Goal: Transaction & Acquisition: Purchase product/service

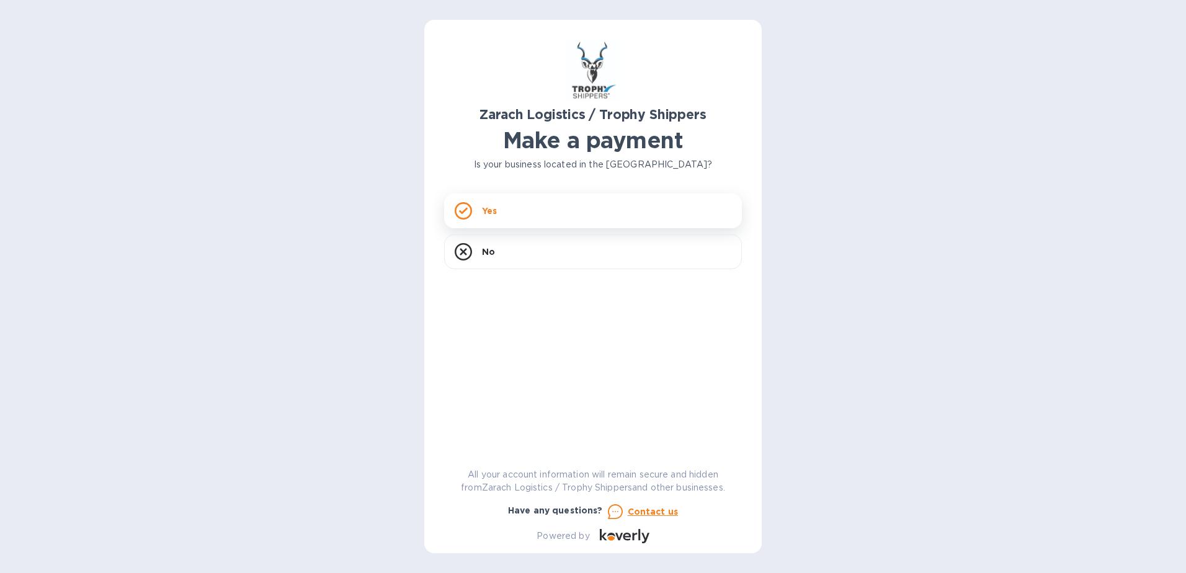
click at [507, 212] on div "Yes" at bounding box center [593, 211] width 298 height 35
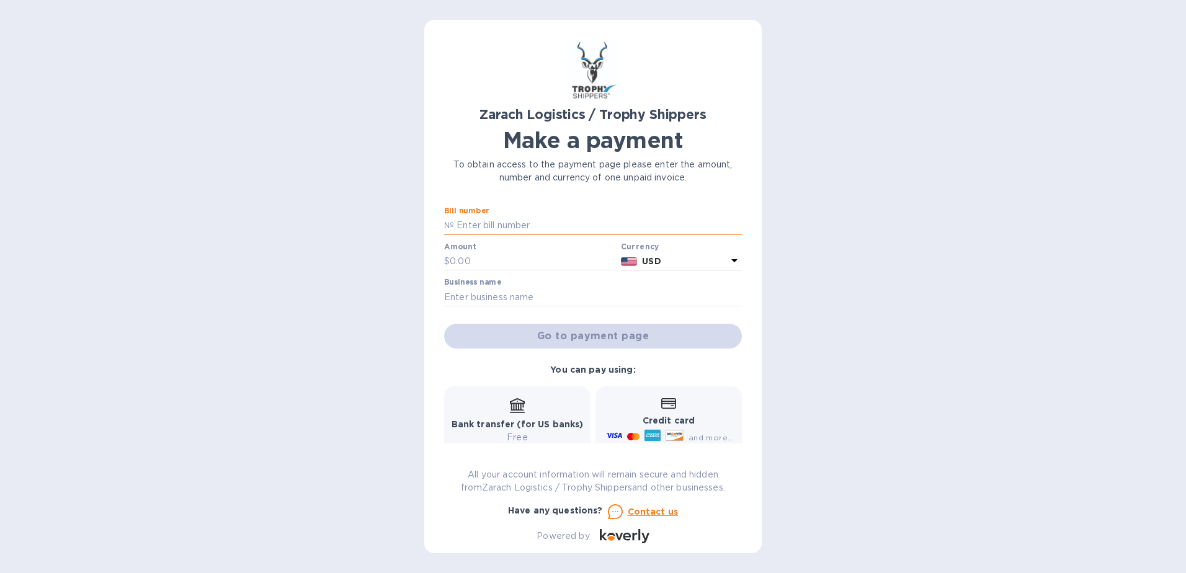
paste input "B00173380."
type input "B00173380"
drag, startPoint x: 475, startPoint y: 259, endPoint x: 429, endPoint y: 264, distance: 45.6
click at [431, 264] on div "Zarach Logistics / Trophy Shippers Make a payment To obtain access to the payme…" at bounding box center [592, 287] width 337 height 534
type input "1,262.30"
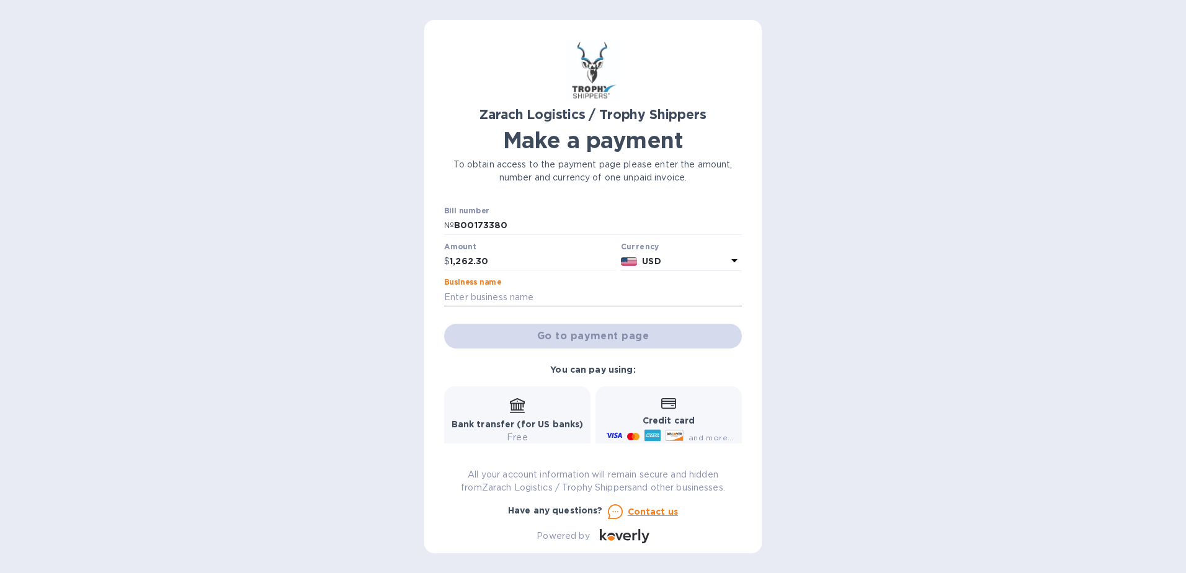
click at [548, 295] on input "text" at bounding box center [593, 297] width 298 height 19
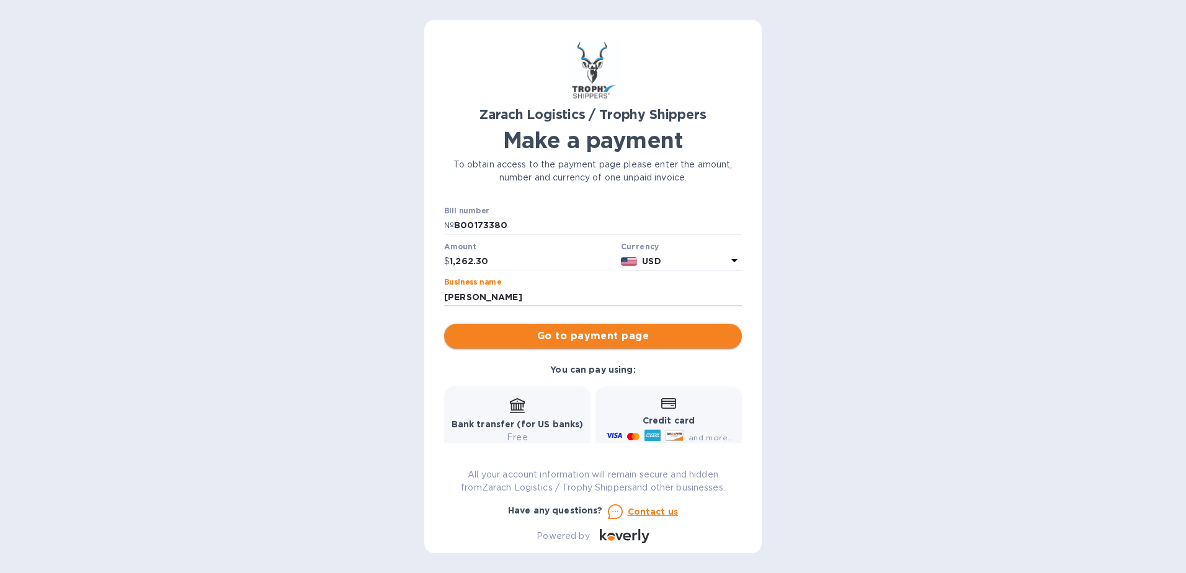
type input "[PERSON_NAME]"
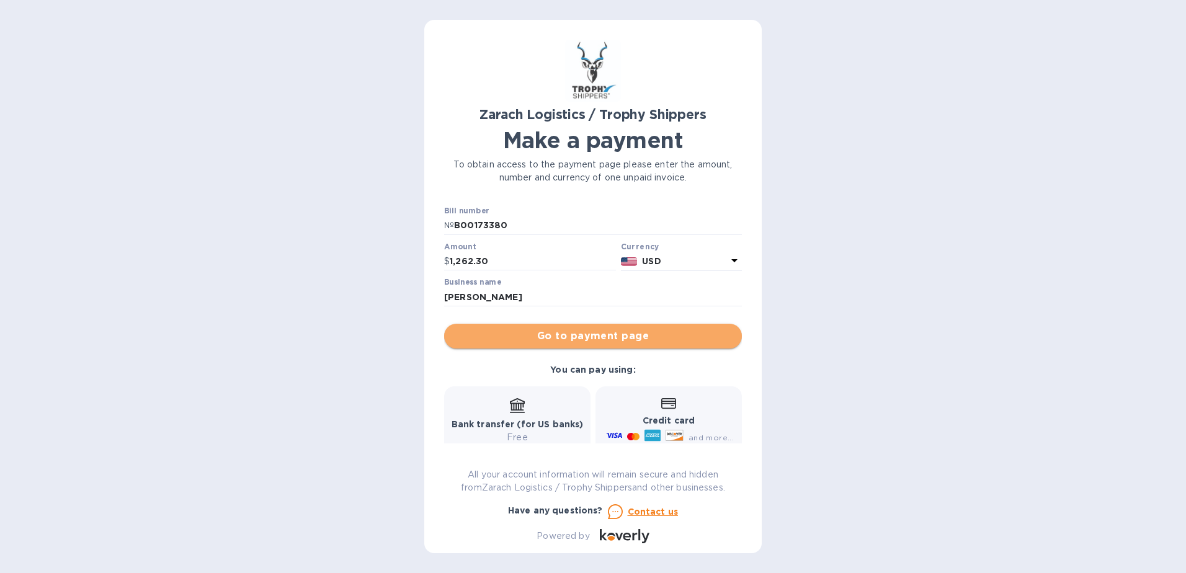
click at [631, 334] on span "Go to payment page" at bounding box center [593, 336] width 278 height 15
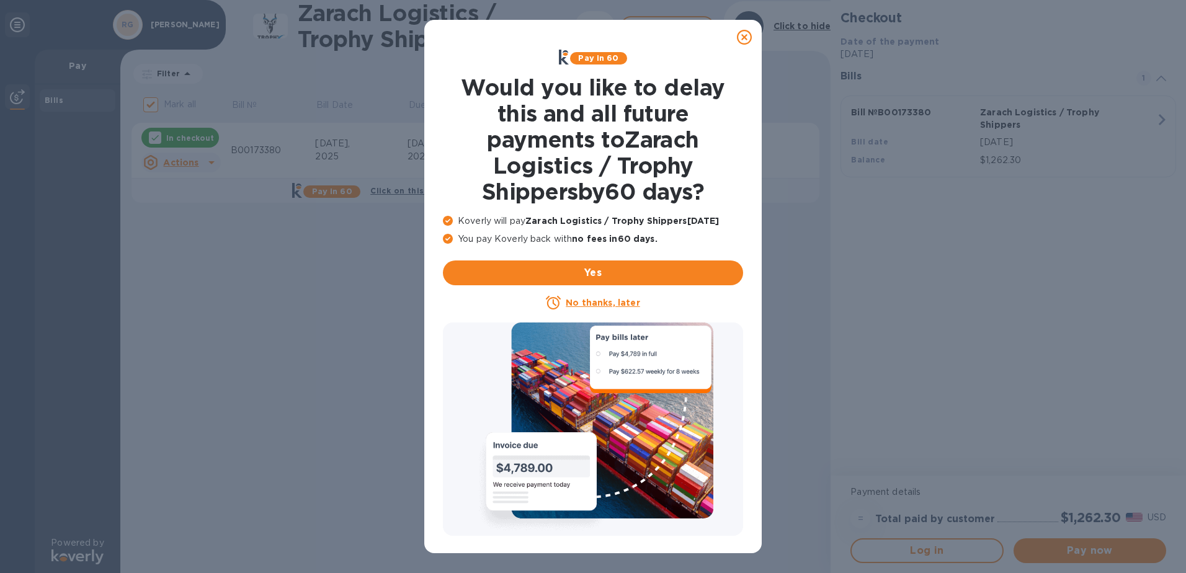
click at [743, 38] on icon at bounding box center [744, 37] width 15 height 15
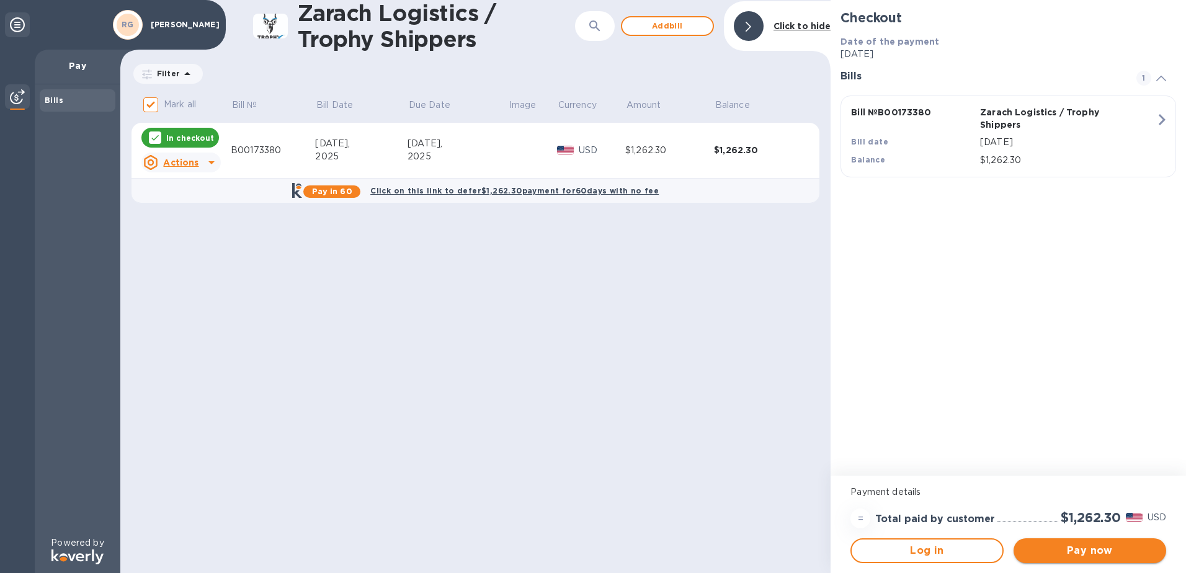
click at [1062, 548] on span "Pay now" at bounding box center [1090, 550] width 133 height 15
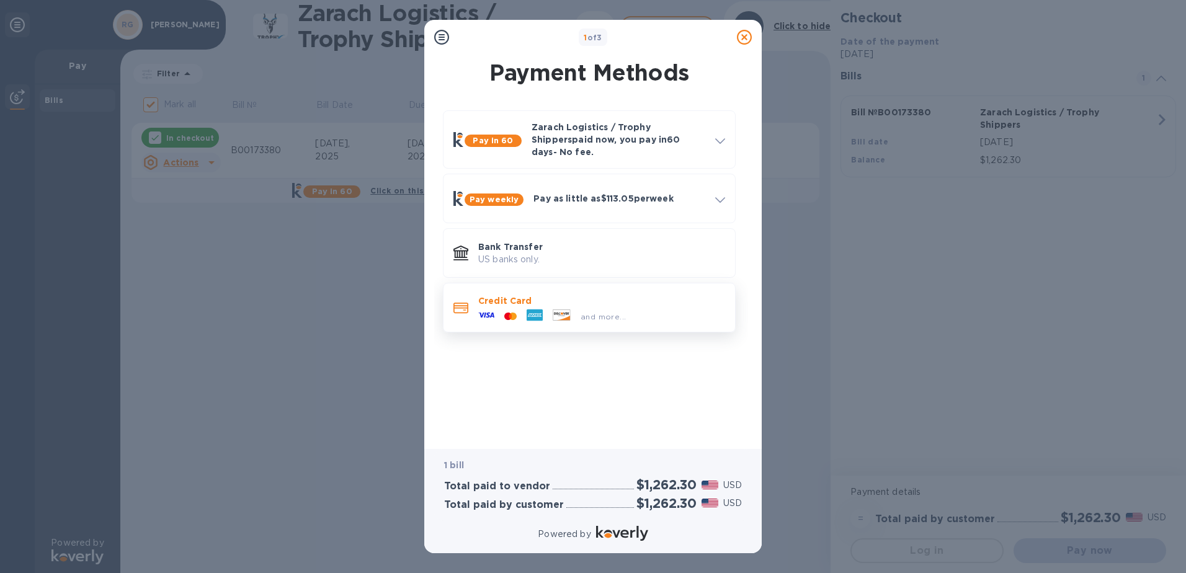
click at [514, 295] on p "Credit Card" at bounding box center [601, 301] width 247 height 12
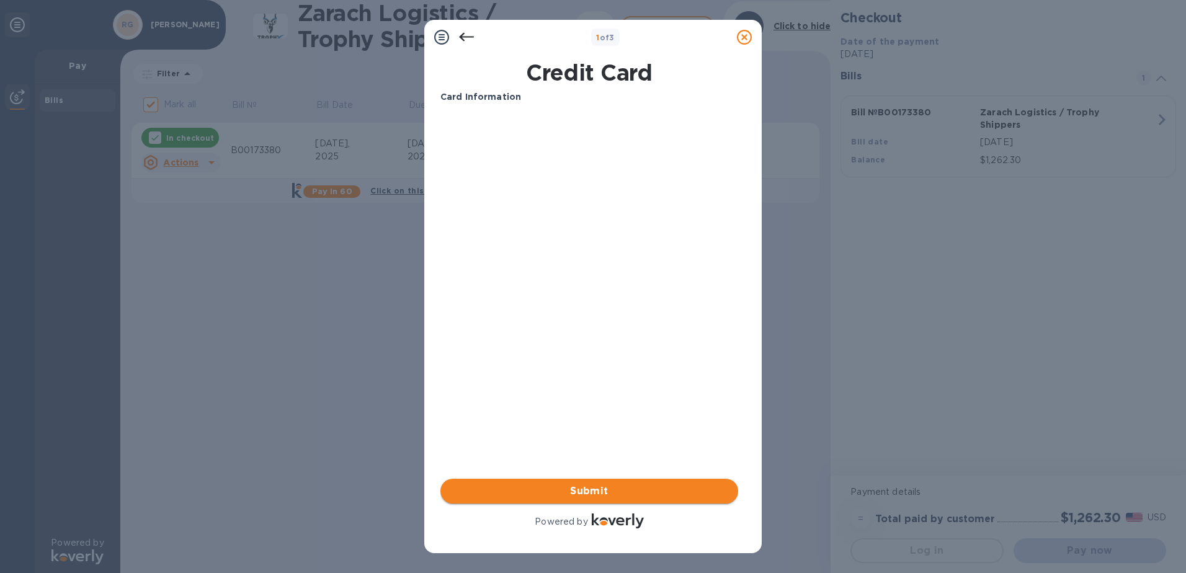
click at [599, 487] on span "Submit" at bounding box center [589, 491] width 278 height 15
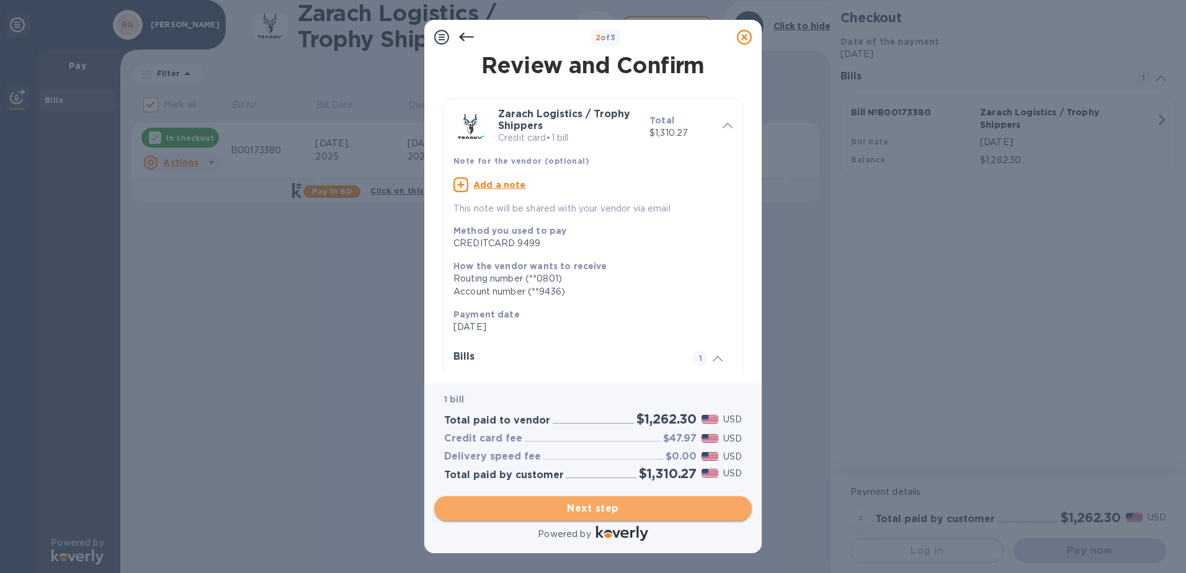
click at [580, 501] on span "Next step" at bounding box center [593, 508] width 298 height 15
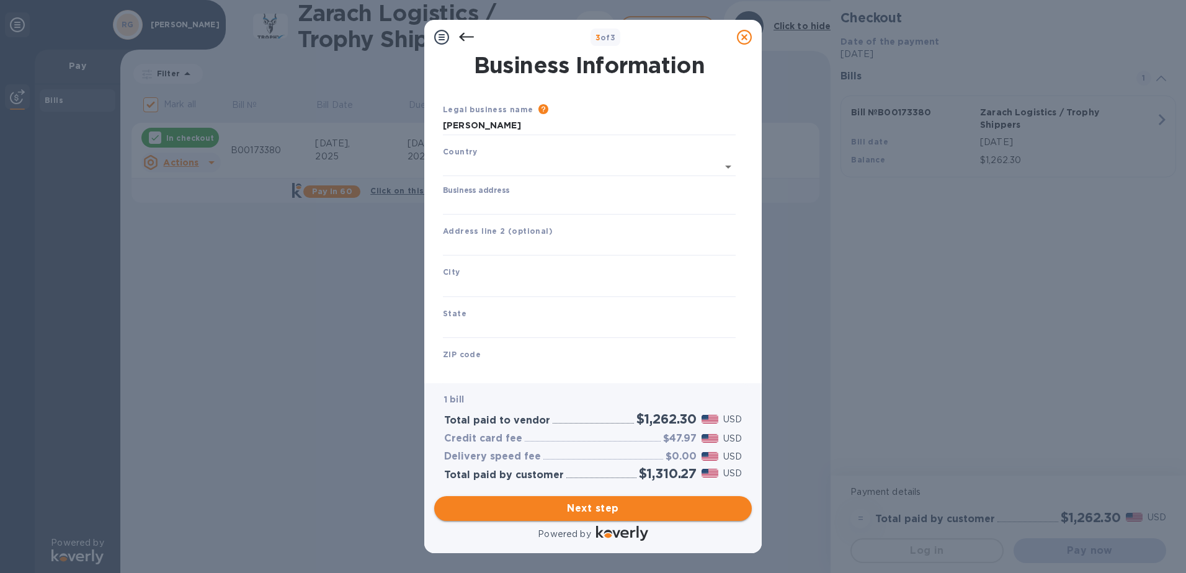
type input "[GEOGRAPHIC_DATA]"
click at [470, 198] on input "Business address" at bounding box center [589, 203] width 293 height 19
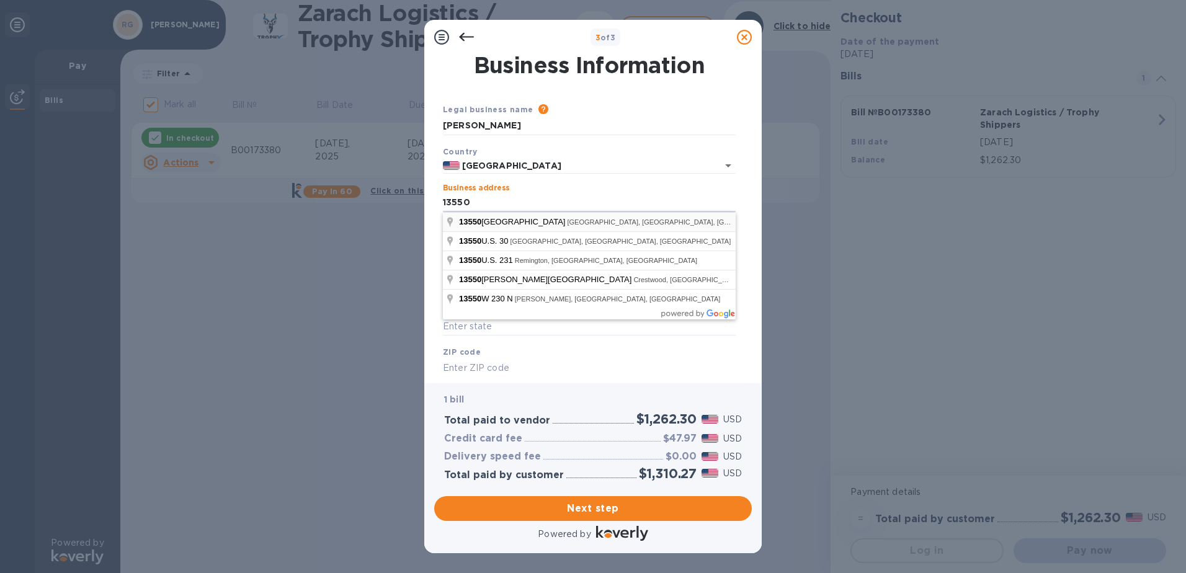
type input "[STREET_ADDRESS]"
type input "[GEOGRAPHIC_DATA]"
type input "IL"
type input "61834"
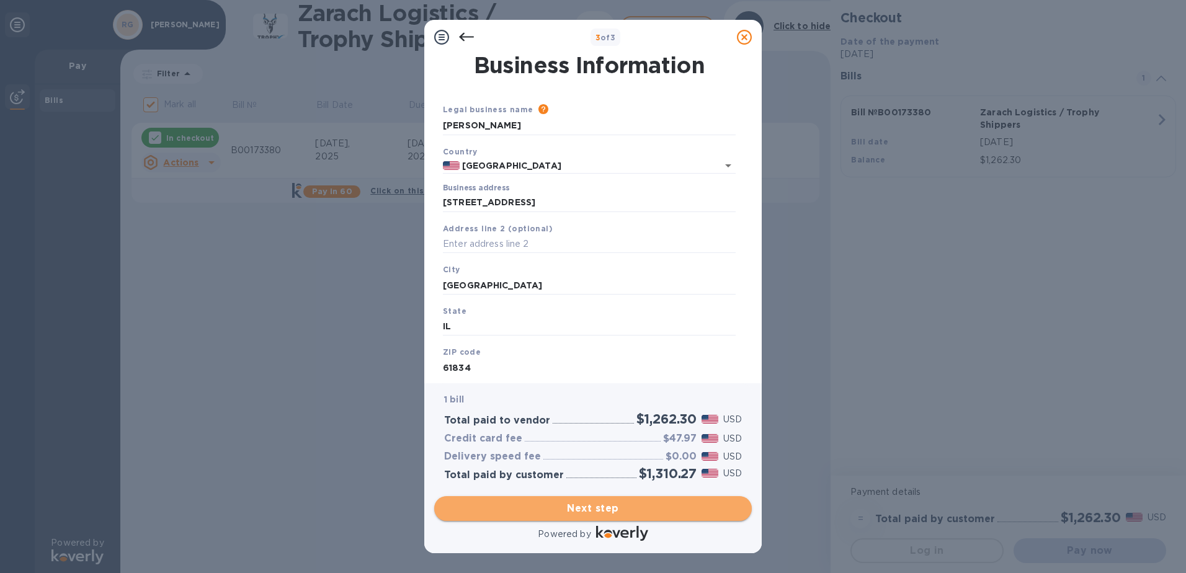
click at [592, 506] on span "Next step" at bounding box center [593, 508] width 298 height 15
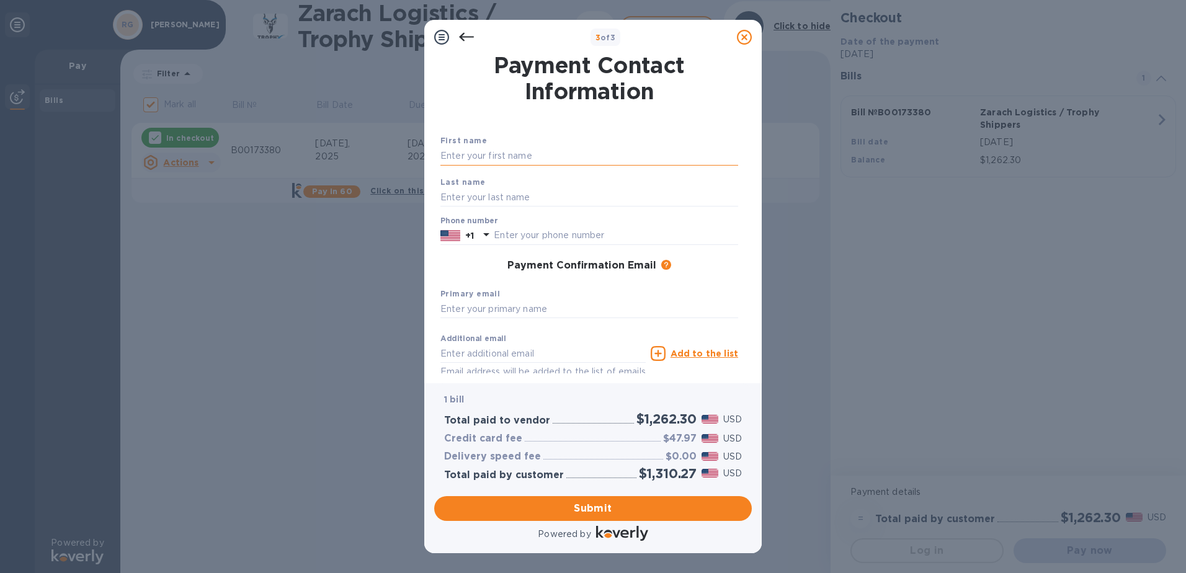
click at [517, 163] on input "text" at bounding box center [589, 156] width 298 height 19
type input "[PERSON_NAME]"
type input "2174970161"
type input "[EMAIL_ADDRESS][DOMAIN_NAME]"
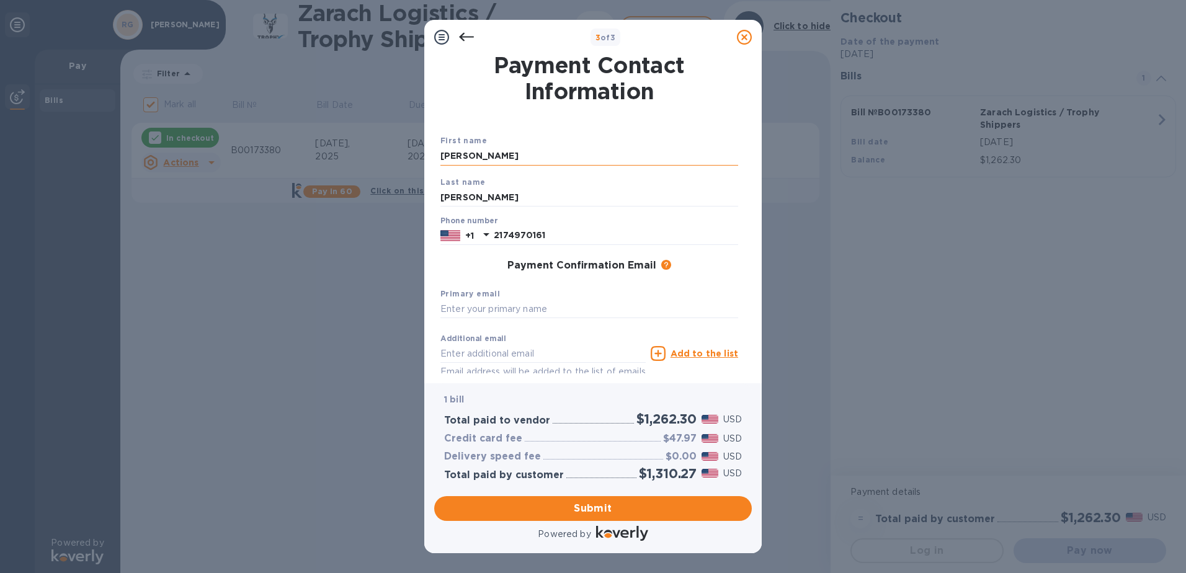
type input "[EMAIL_ADDRESS][DOMAIN_NAME]"
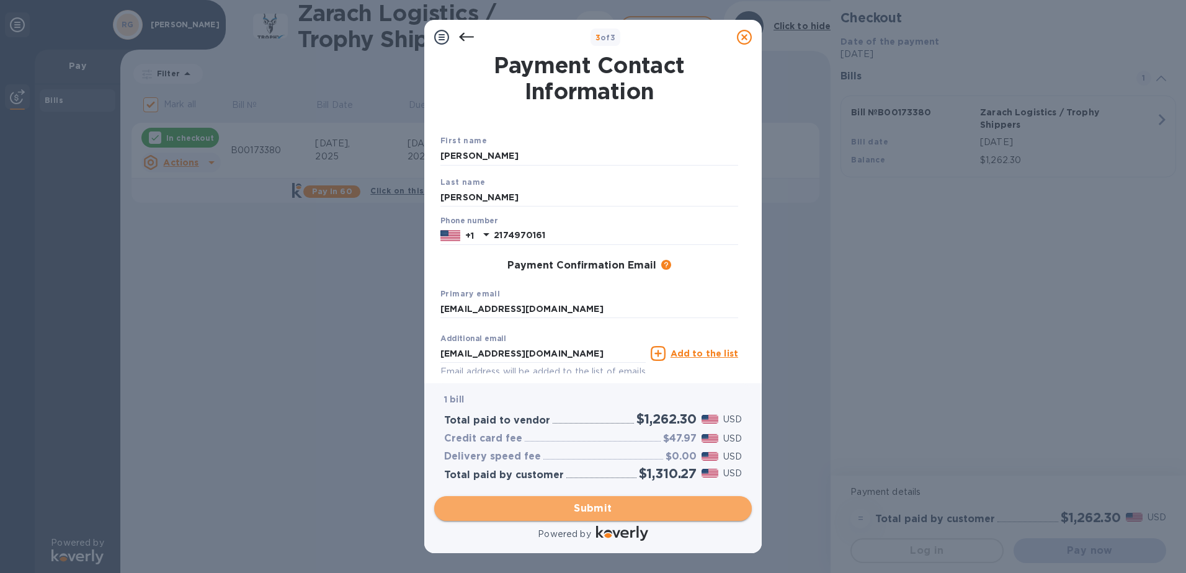
click at [609, 497] on button "Submit" at bounding box center [593, 508] width 318 height 25
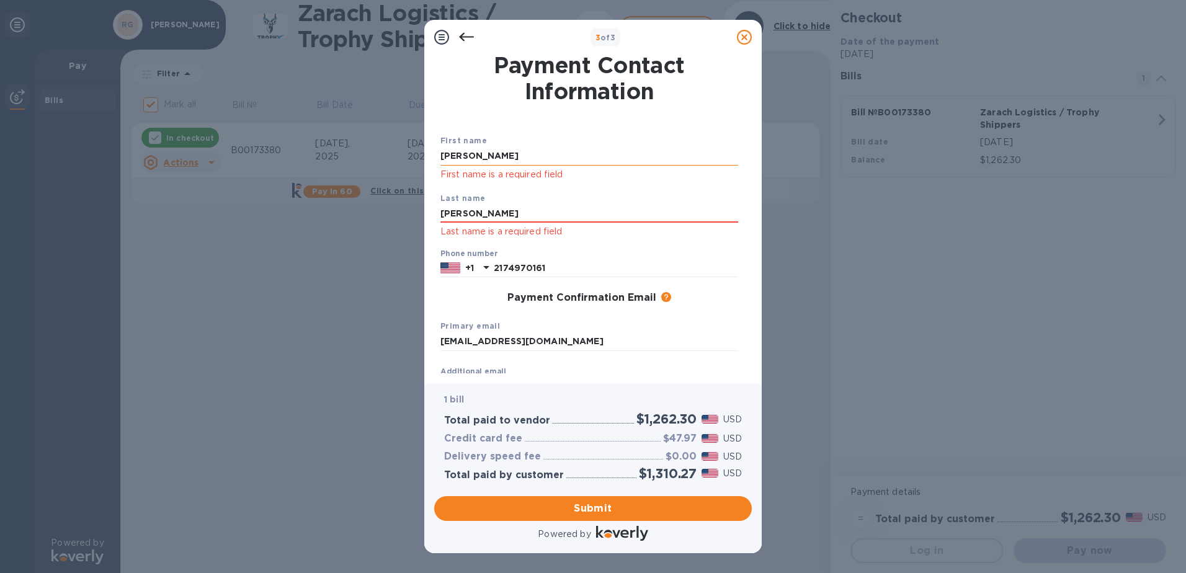
click at [480, 159] on input "[PERSON_NAME]" at bounding box center [589, 156] width 298 height 19
type input "[PERSON_NAME] L"
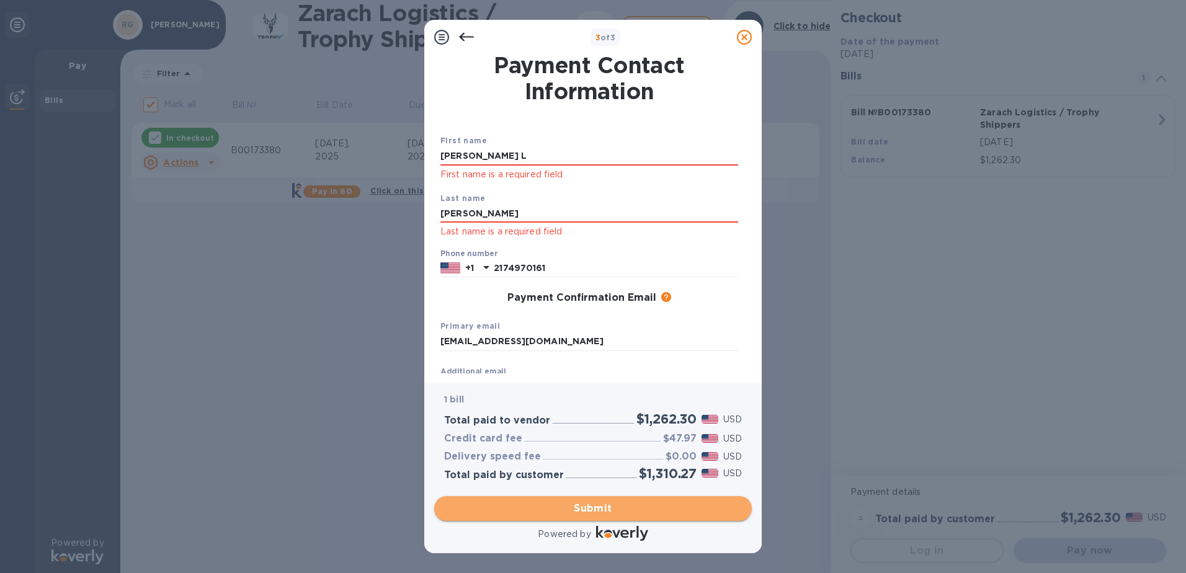
click at [601, 499] on button "Submit" at bounding box center [593, 508] width 318 height 25
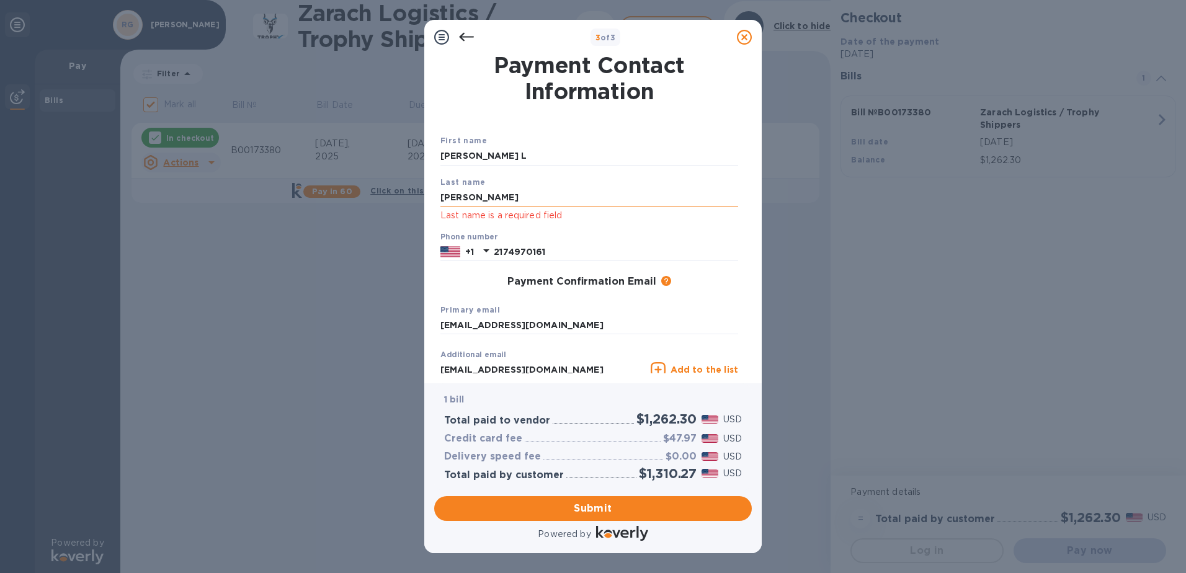
click at [478, 192] on input "[PERSON_NAME]" at bounding box center [589, 197] width 298 height 19
click at [596, 507] on span "Submit" at bounding box center [593, 508] width 298 height 15
drag, startPoint x: 482, startPoint y: 199, endPoint x: 373, endPoint y: 225, distance: 112.2
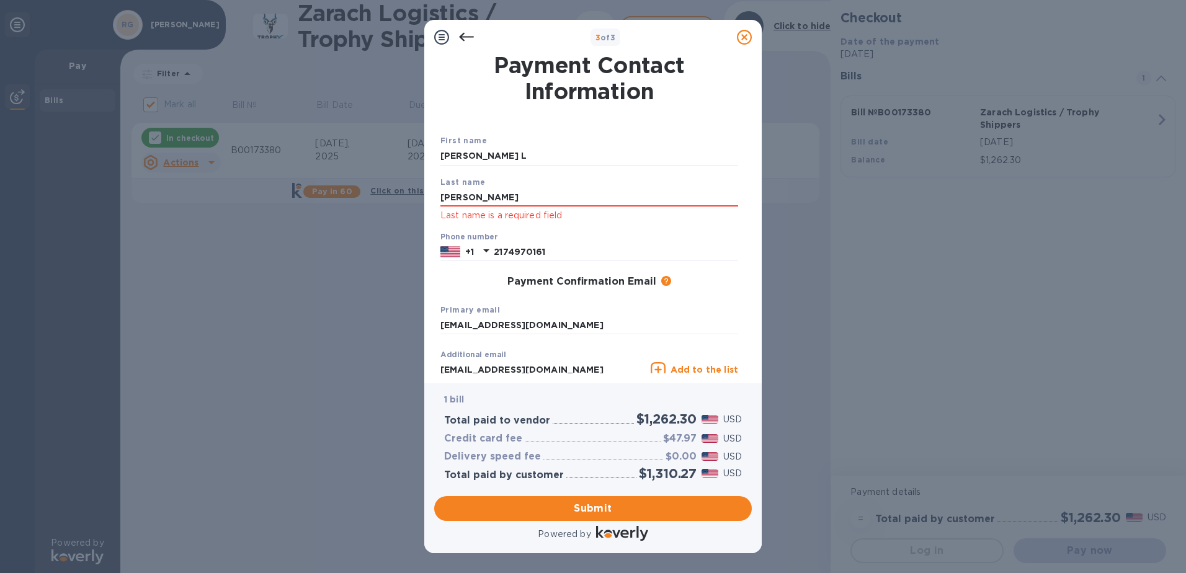
click at [353, 189] on div "3 of 3 Payment Contact Information First name [PERSON_NAME] L Last name [PERSON…" at bounding box center [593, 286] width 1186 height 573
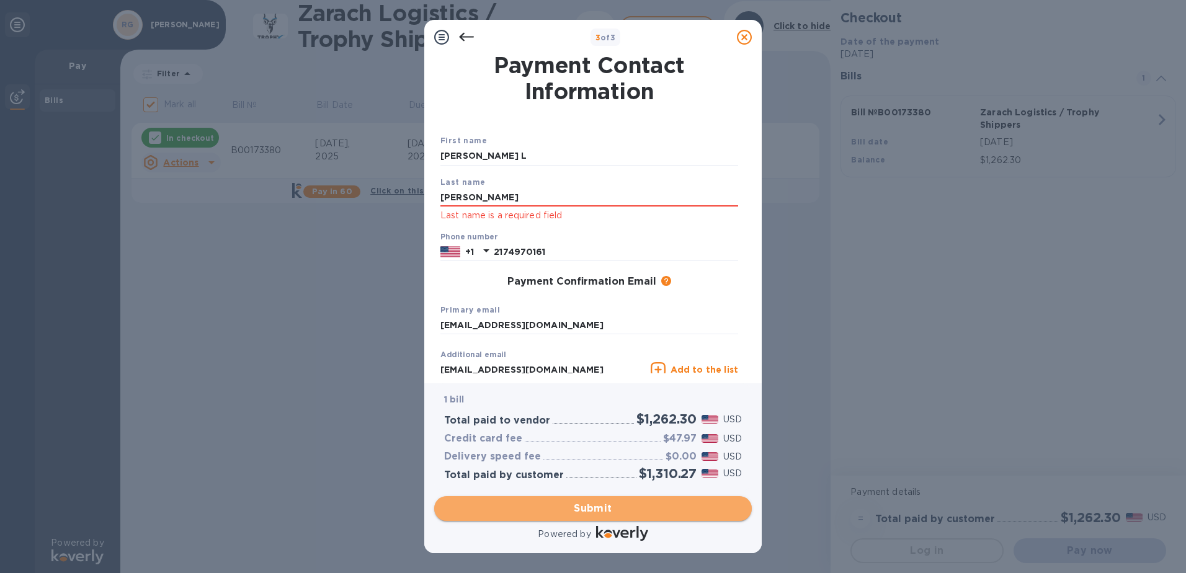
click at [595, 511] on span "Submit" at bounding box center [593, 508] width 298 height 15
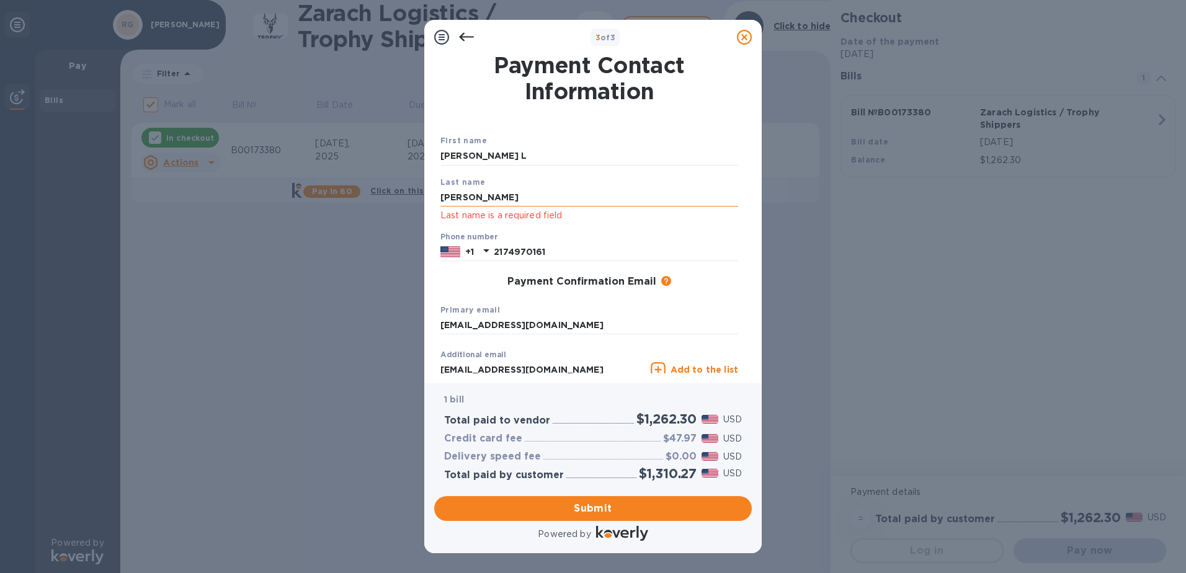
click at [491, 197] on input "[PERSON_NAME]" at bounding box center [589, 197] width 298 height 19
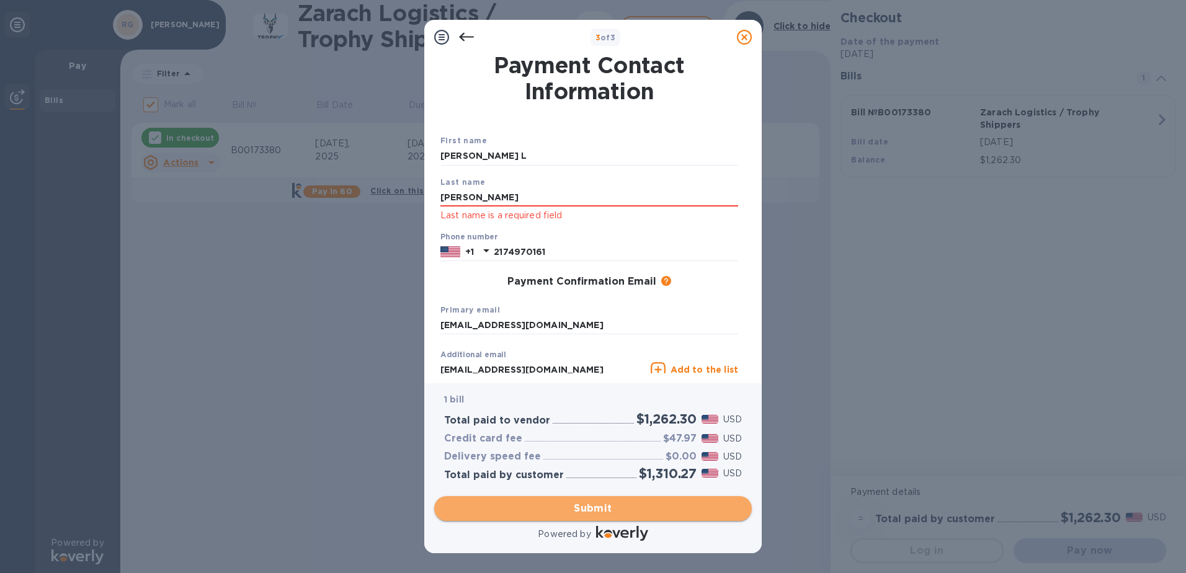
click at [576, 503] on span "Submit" at bounding box center [593, 508] width 298 height 15
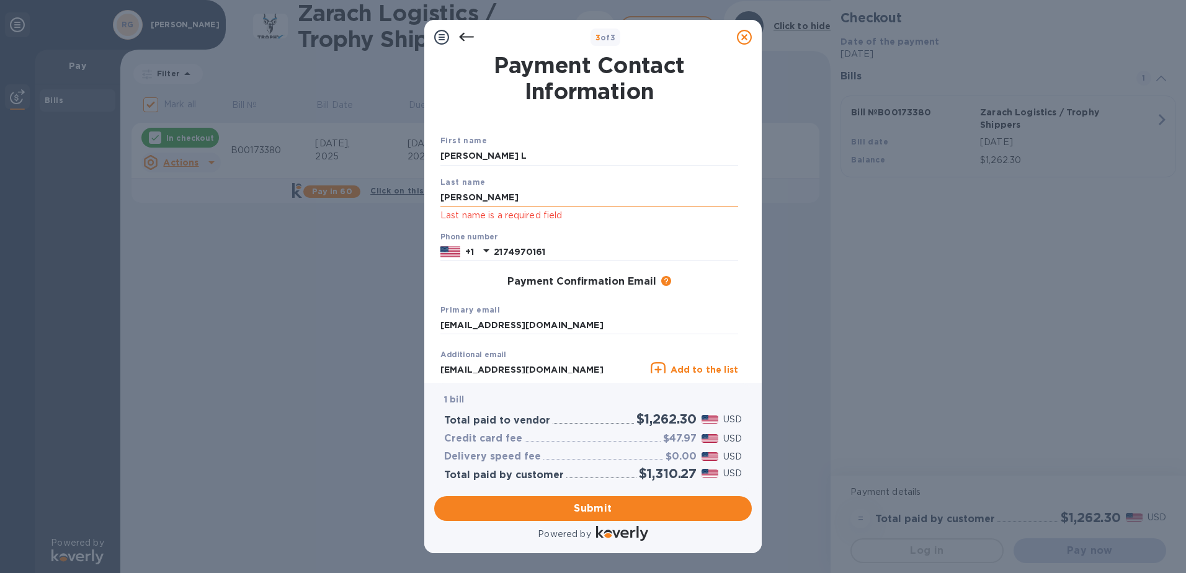
click at [480, 198] on input "[PERSON_NAME]" at bounding box center [589, 197] width 298 height 19
type input "G"
type input "[PERSON_NAME]"
click at [592, 501] on span "Submit" at bounding box center [593, 508] width 298 height 15
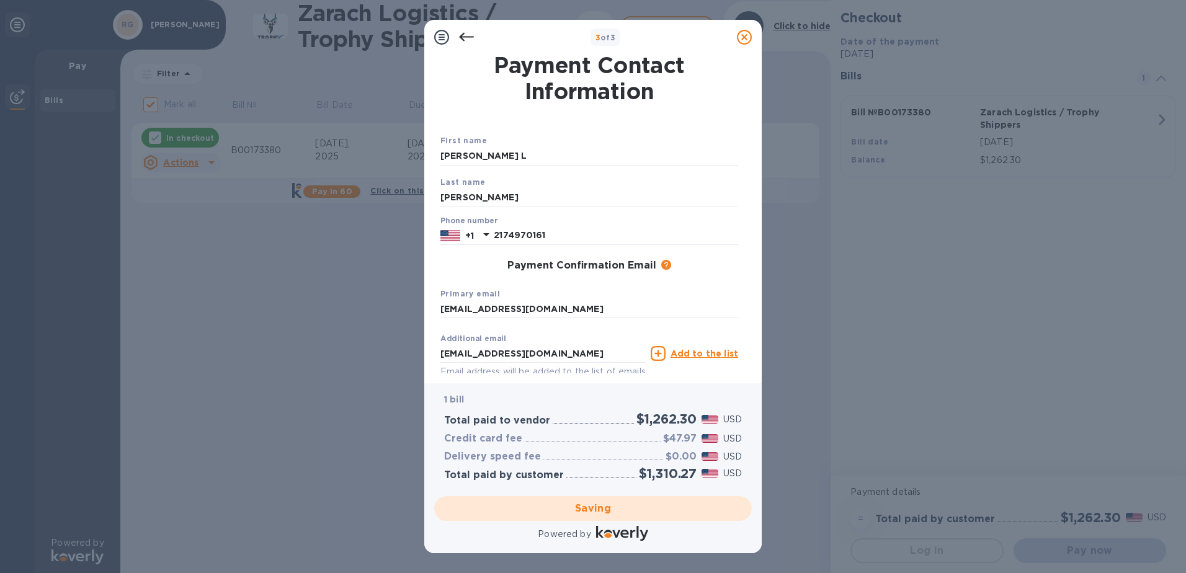
checkbox input "false"
